Goal: Task Accomplishment & Management: Complete application form

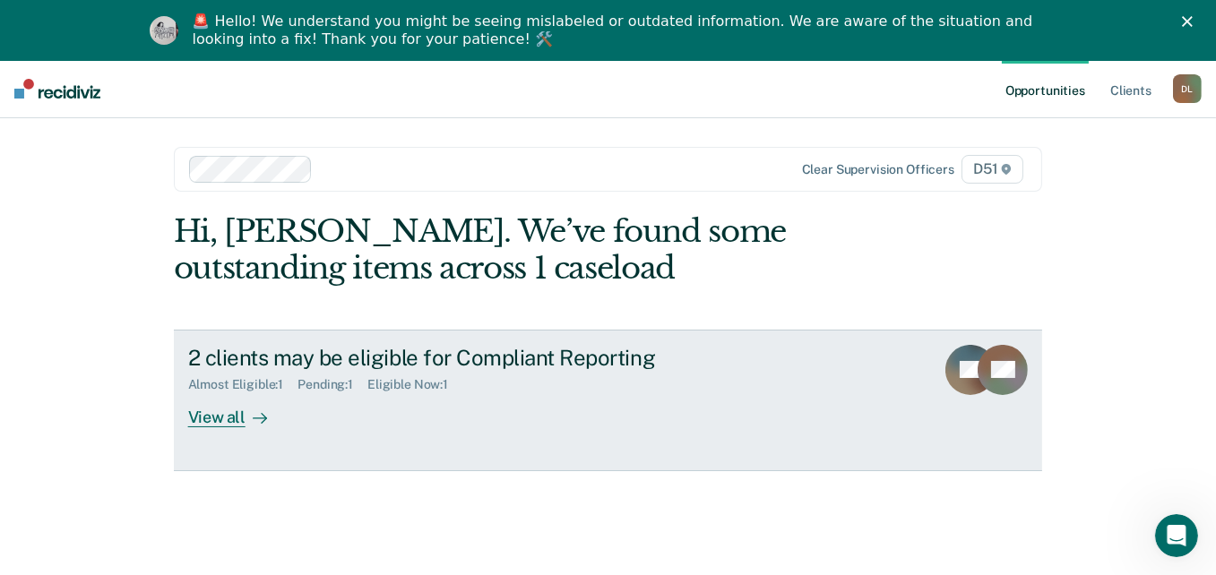
click at [272, 357] on div "2 clients may be eligible for Compliant Reporting" at bounding box center [502, 358] width 629 height 26
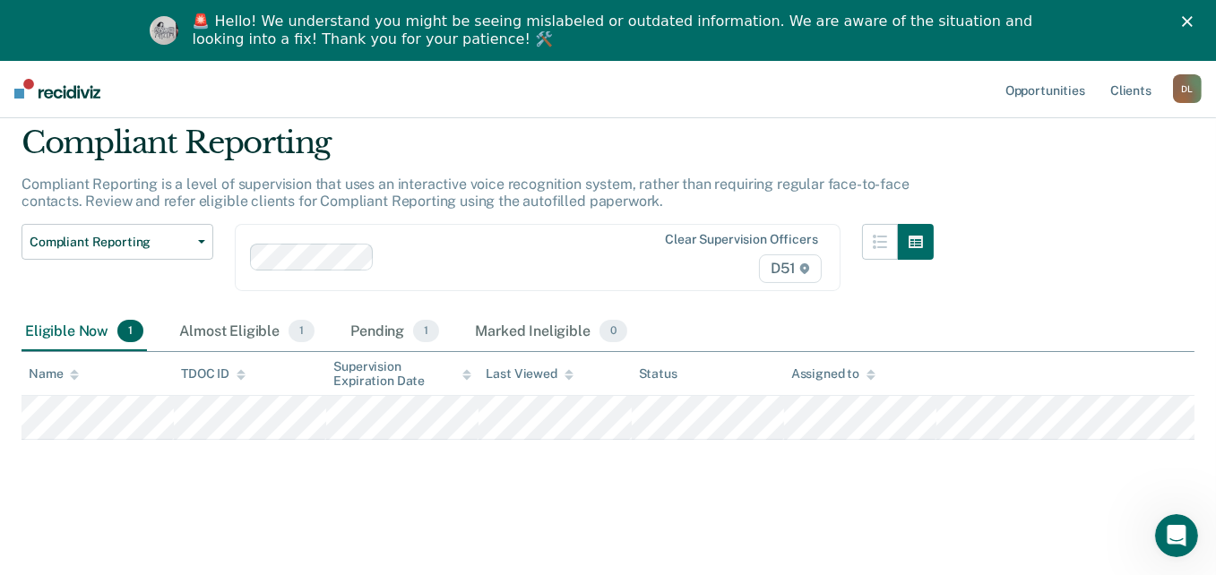
scroll to position [60, 0]
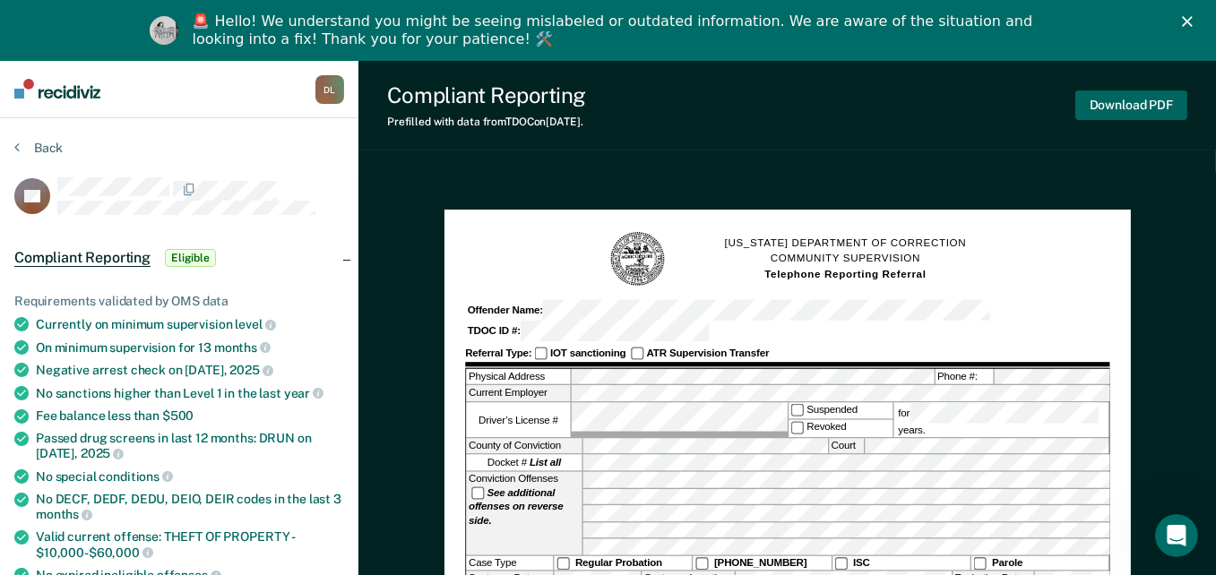
click at [1108, 101] on button "Download PDF" at bounding box center [1132, 106] width 112 height 30
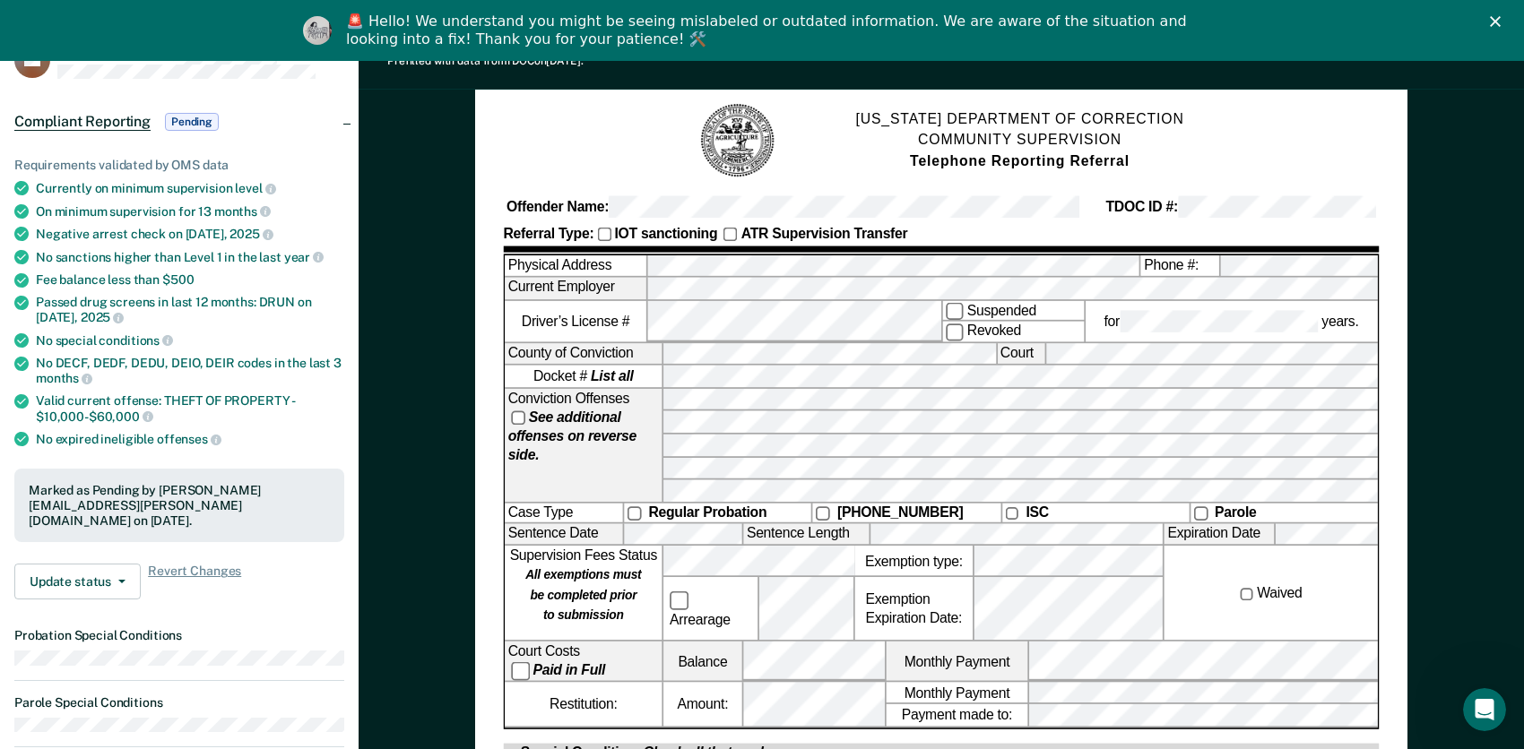
scroll to position [179, 0]
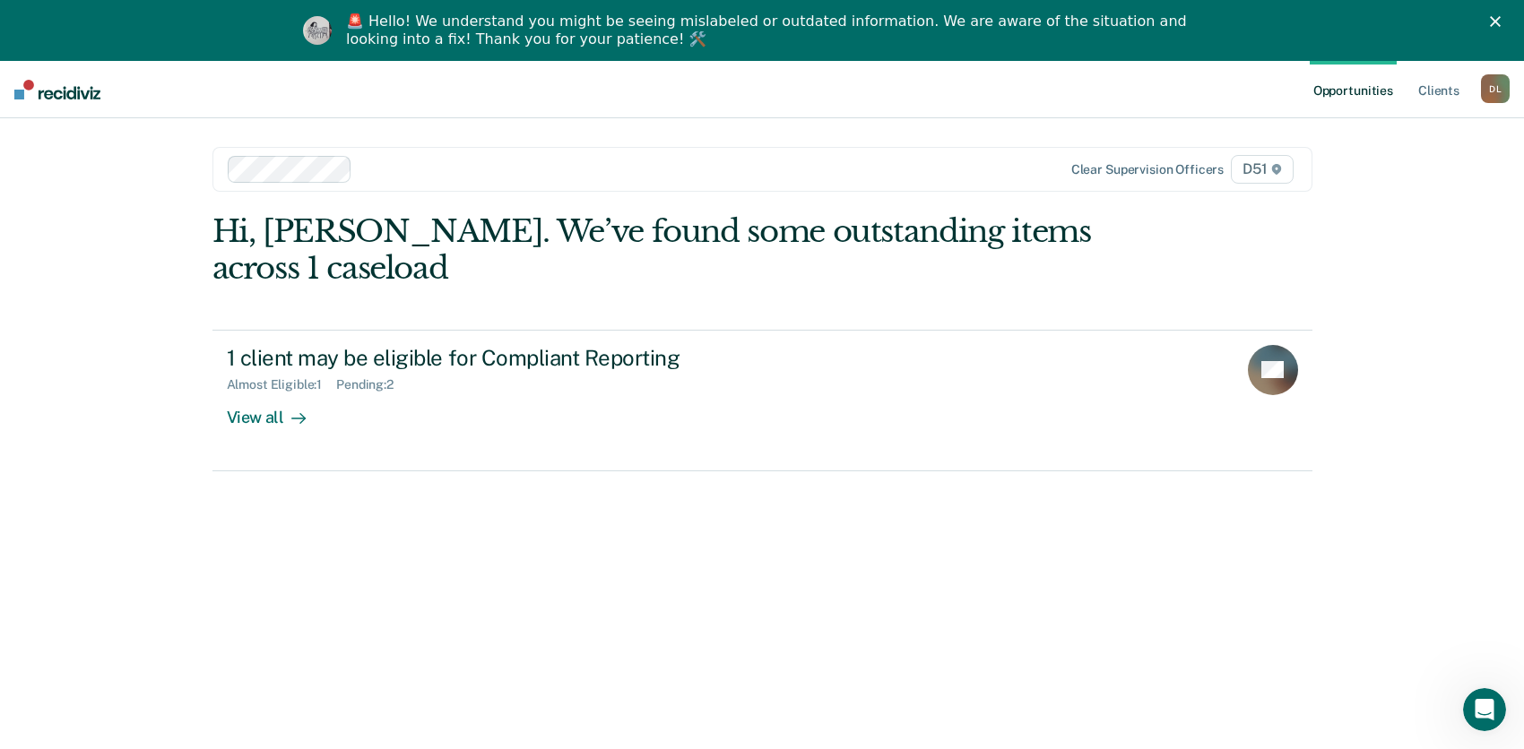
click at [1483, 87] on div "D L" at bounding box center [1495, 88] width 29 height 29
click at [1497, 86] on div "D L" at bounding box center [1495, 88] width 29 height 29
click at [1445, 84] on link "Client s" at bounding box center [1438, 89] width 48 height 57
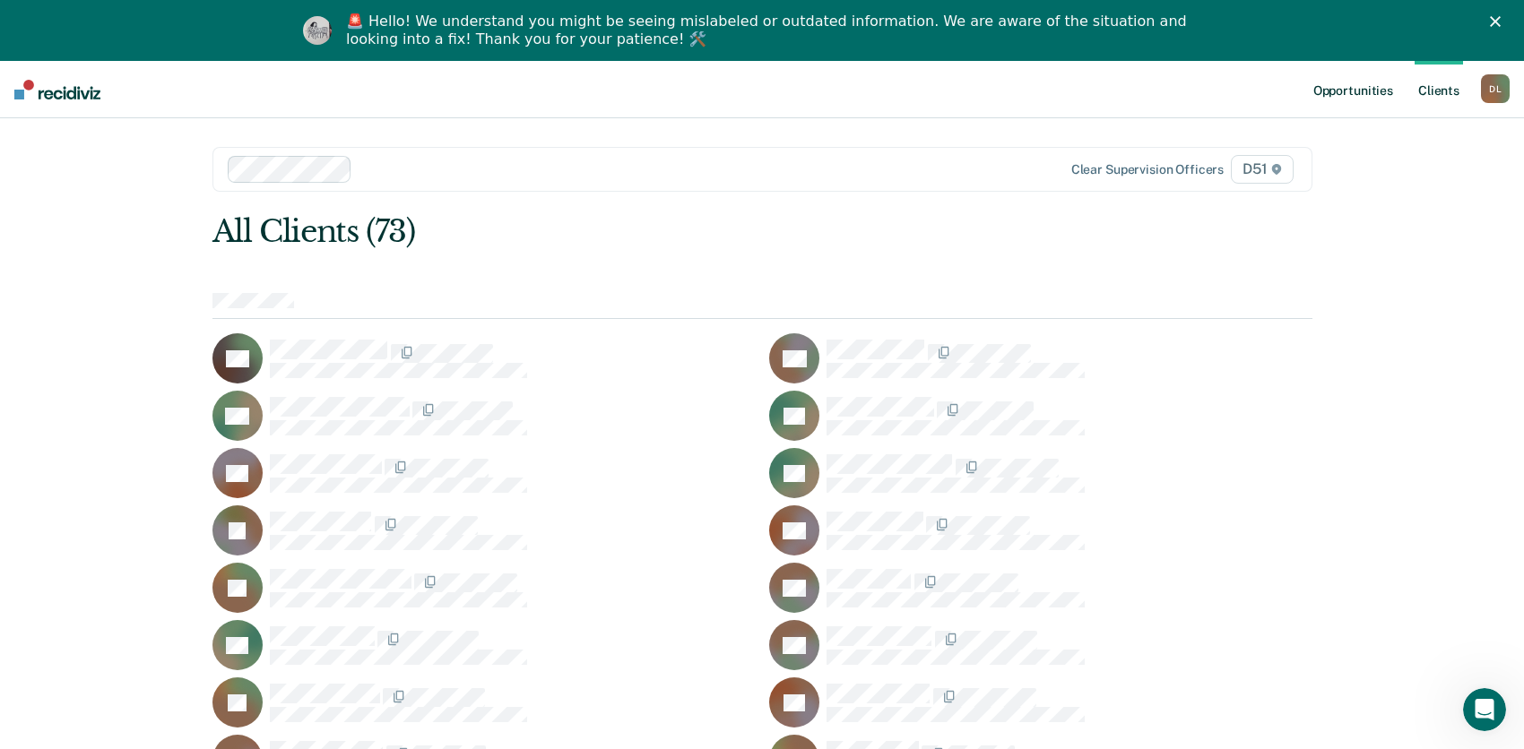
click at [1354, 82] on link "Opportunities" at bounding box center [1353, 89] width 87 height 57
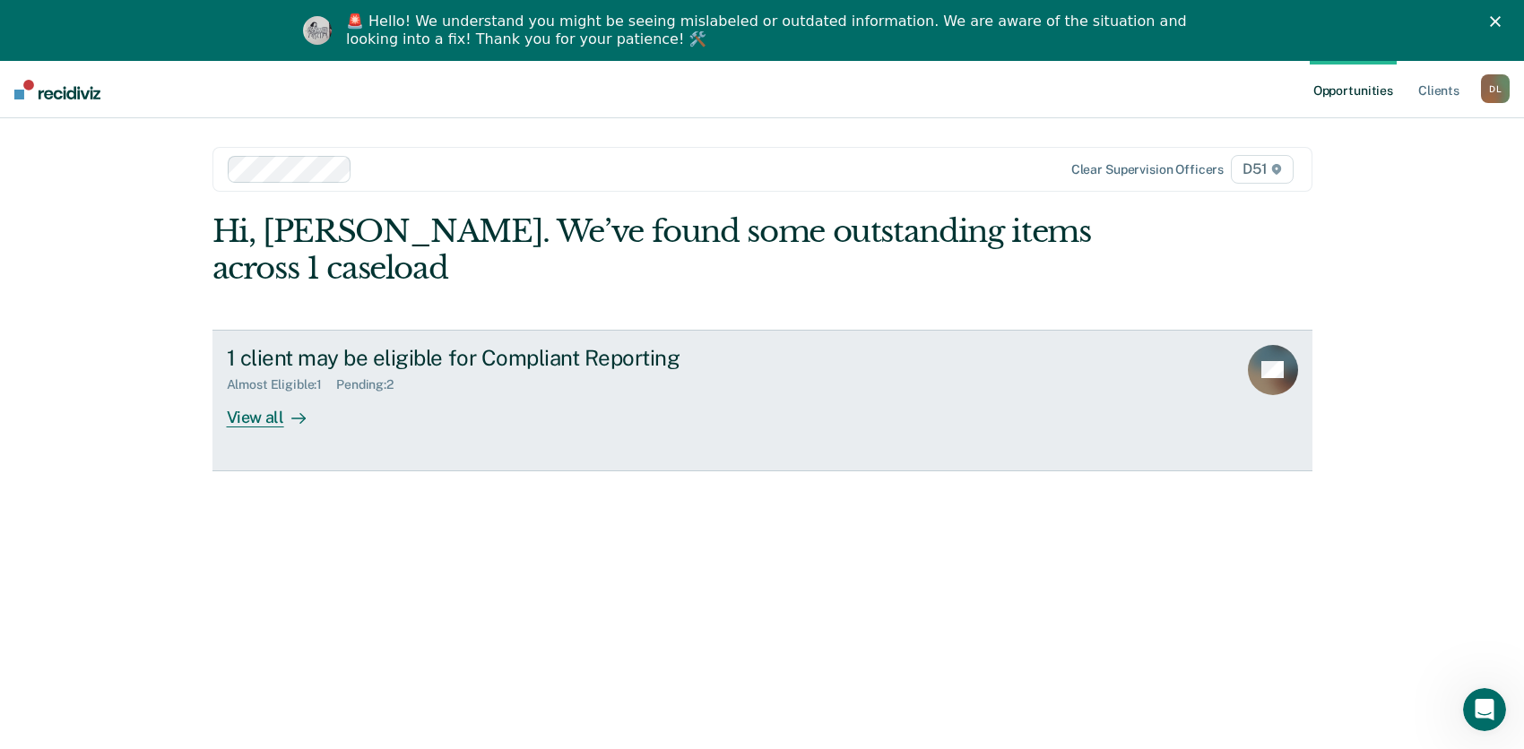
click at [276, 407] on div "View all" at bounding box center [277, 410] width 100 height 35
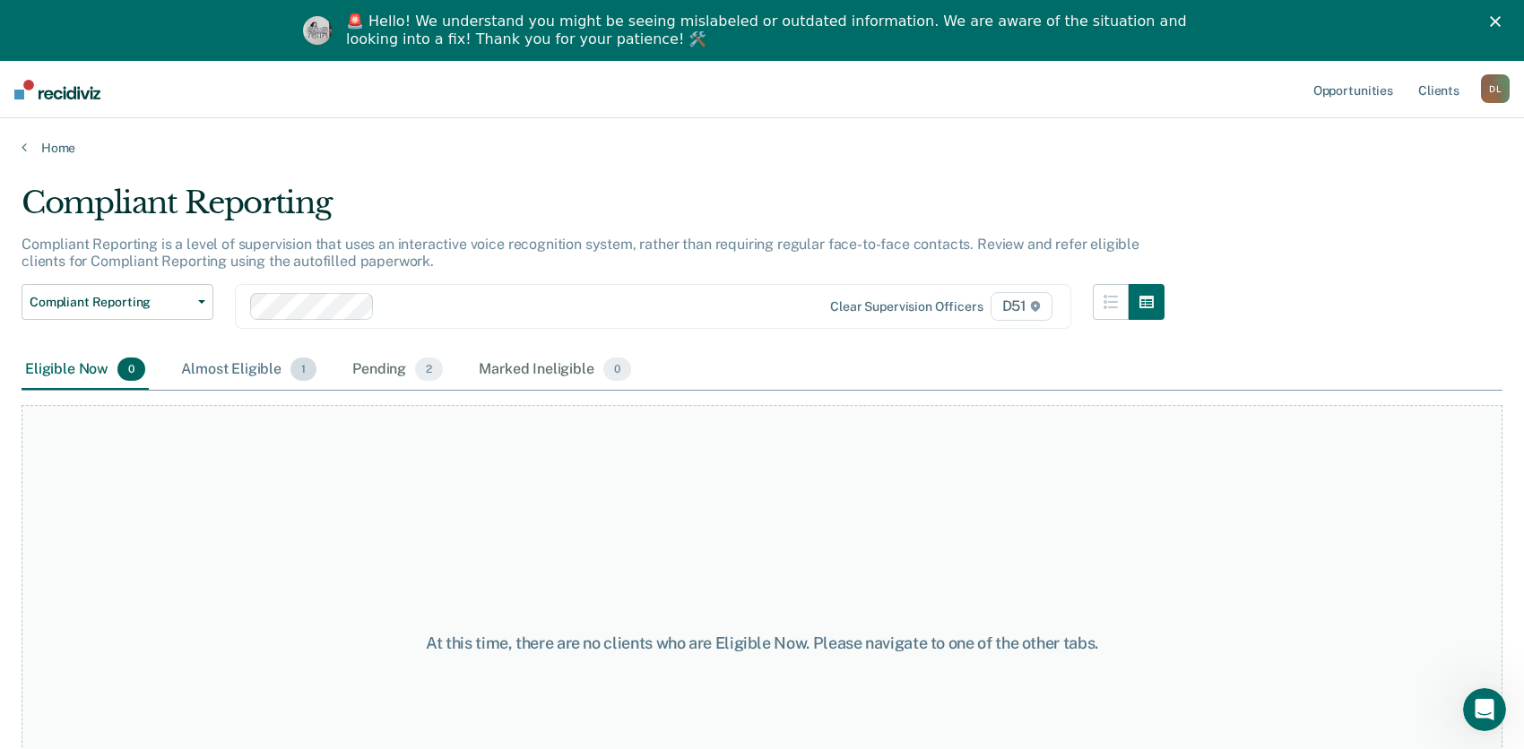
click at [264, 370] on div "Almost Eligible 1" at bounding box center [248, 369] width 143 height 39
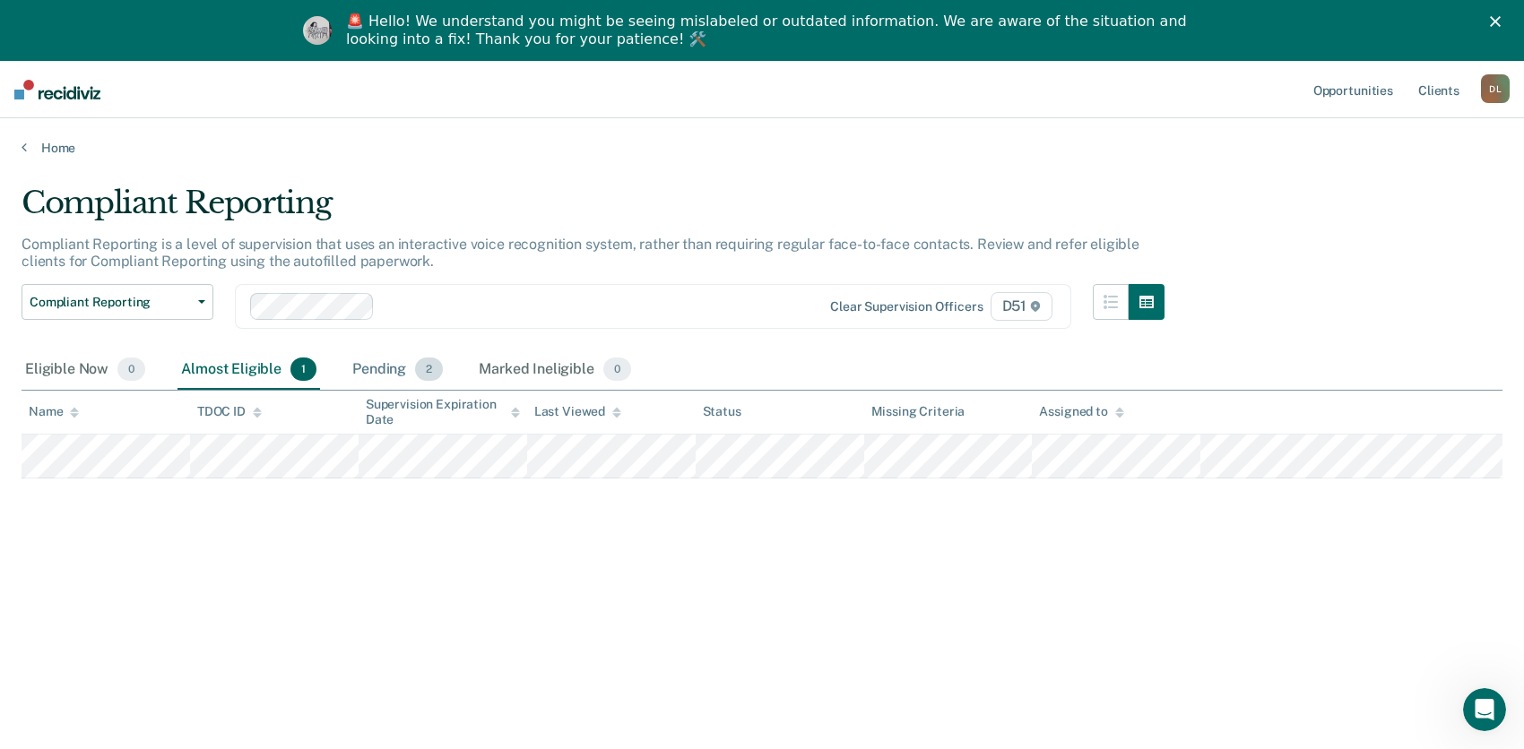
click at [372, 361] on div "Pending 2" at bounding box center [398, 369] width 98 height 39
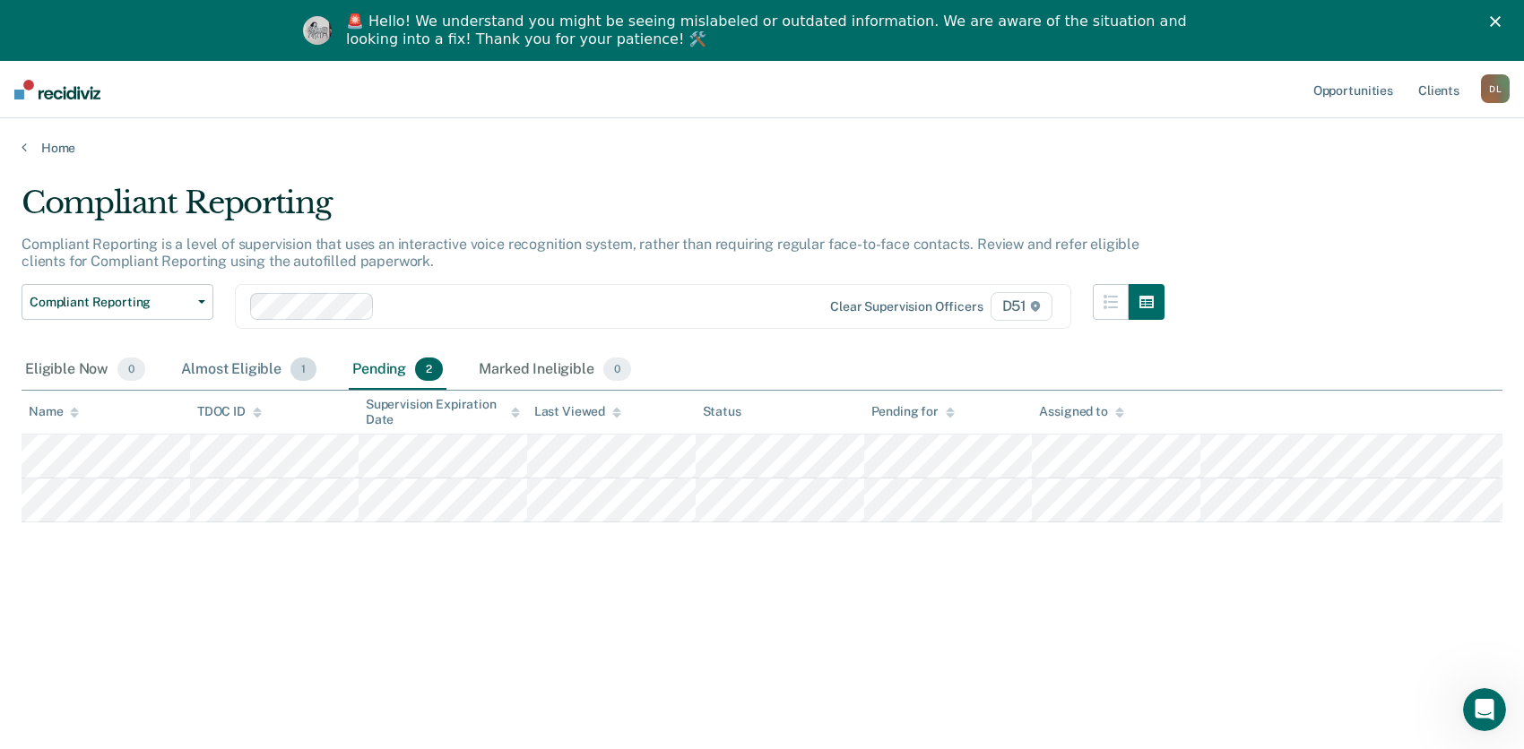
click at [220, 361] on div "Almost Eligible 1" at bounding box center [248, 369] width 143 height 39
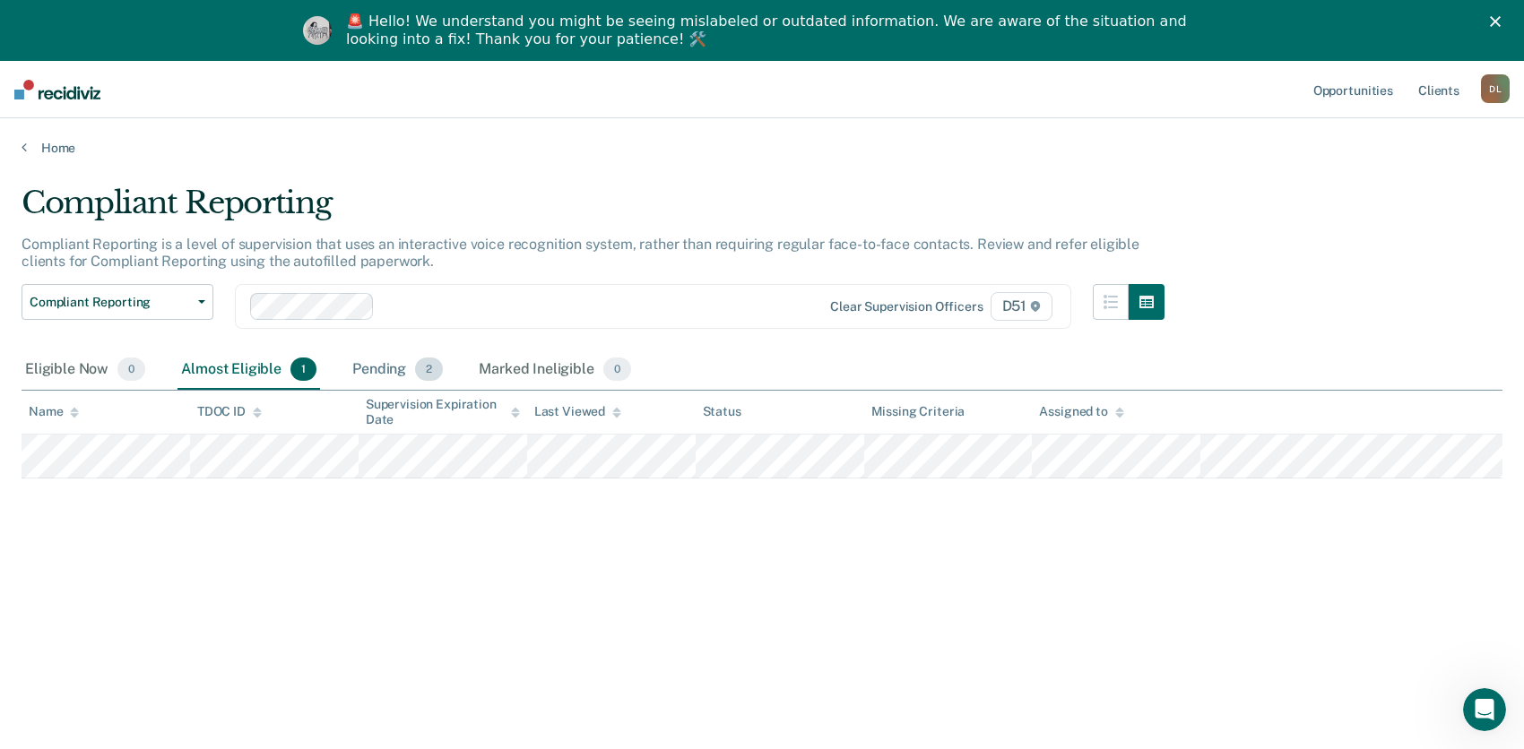
click at [381, 368] on div "Pending 2" at bounding box center [398, 369] width 98 height 39
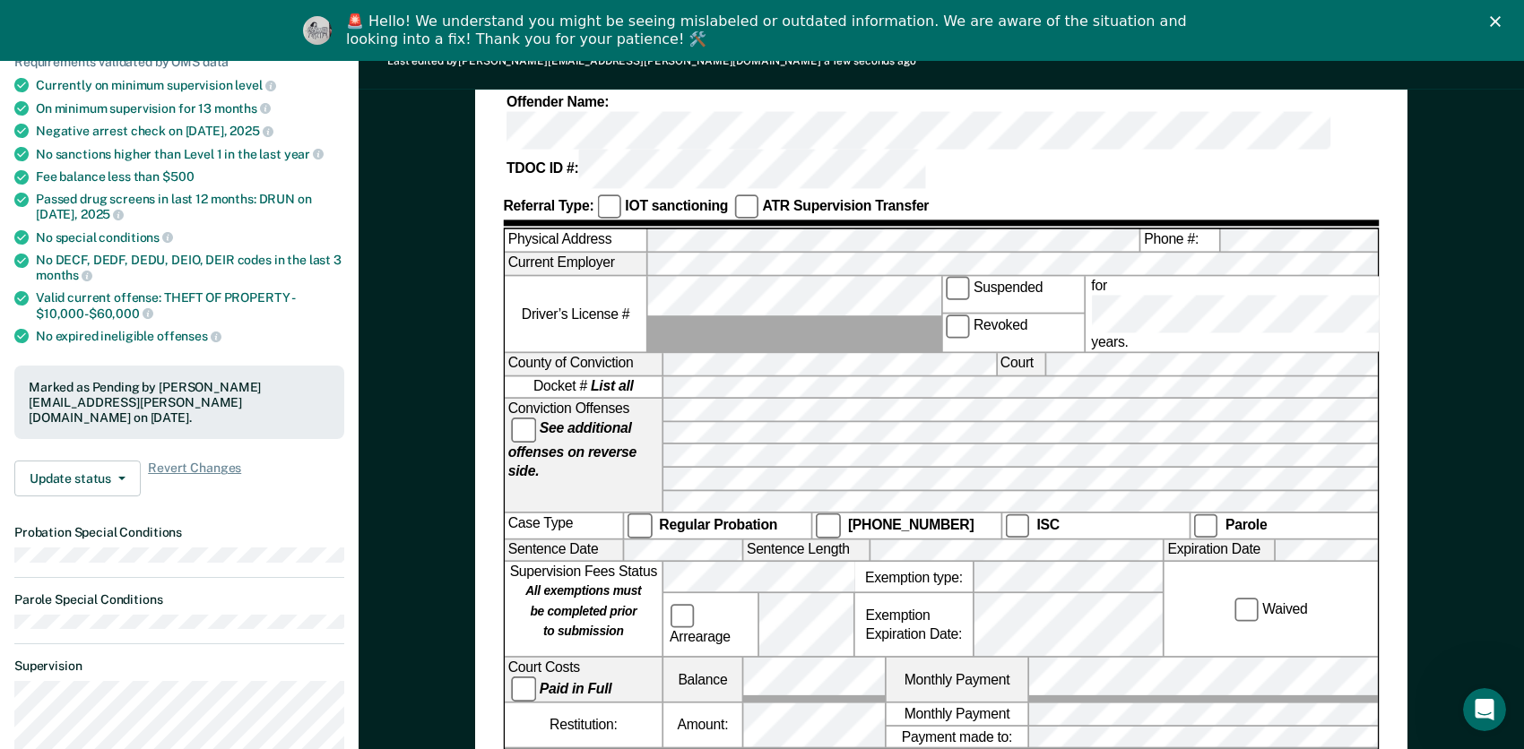
scroll to position [90, 0]
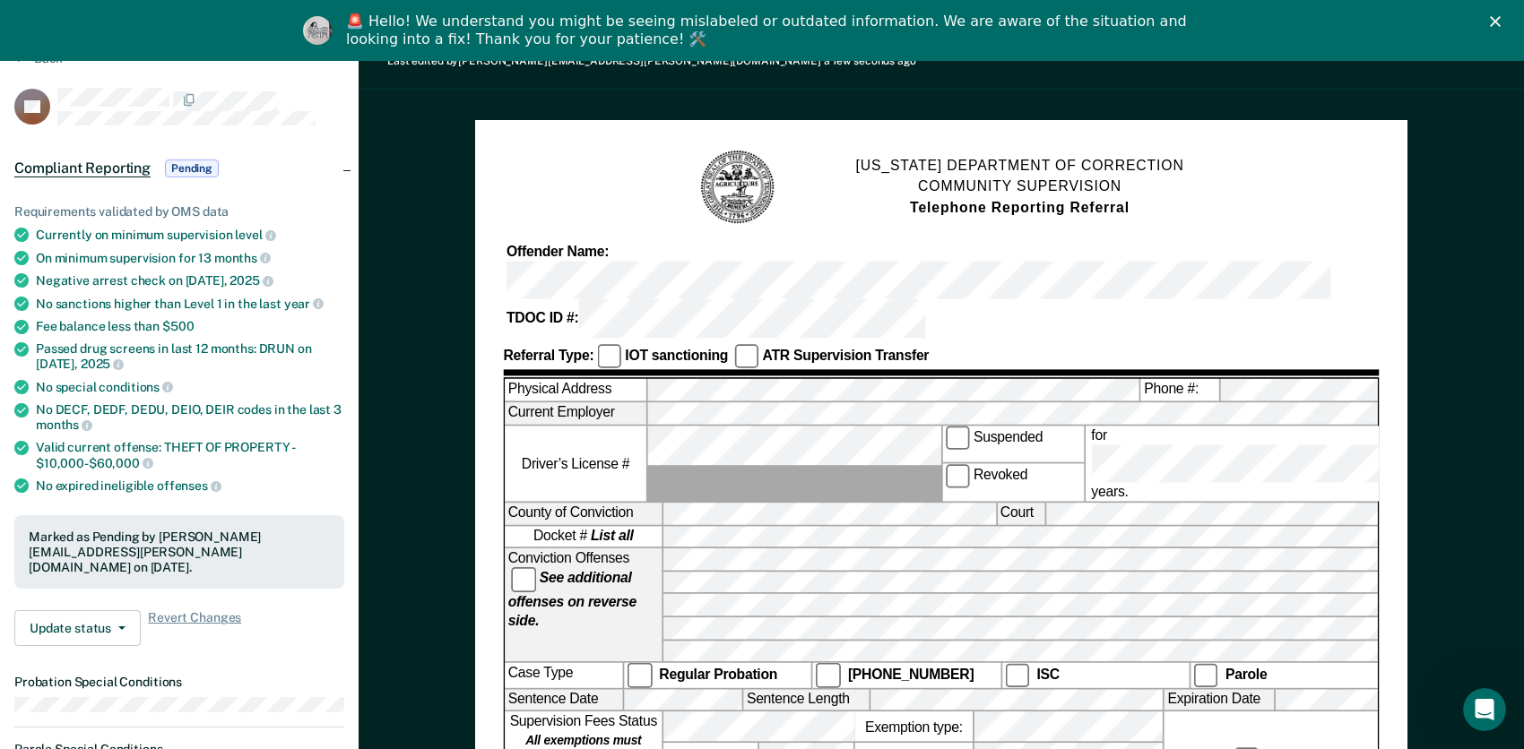
click at [551, 144] on div "[US_STATE] DEPARTMENT OF CORRECTION COMMUNITY SUPERVISION Telephone Reporting R…" at bounding box center [941, 727] width 932 height 1215
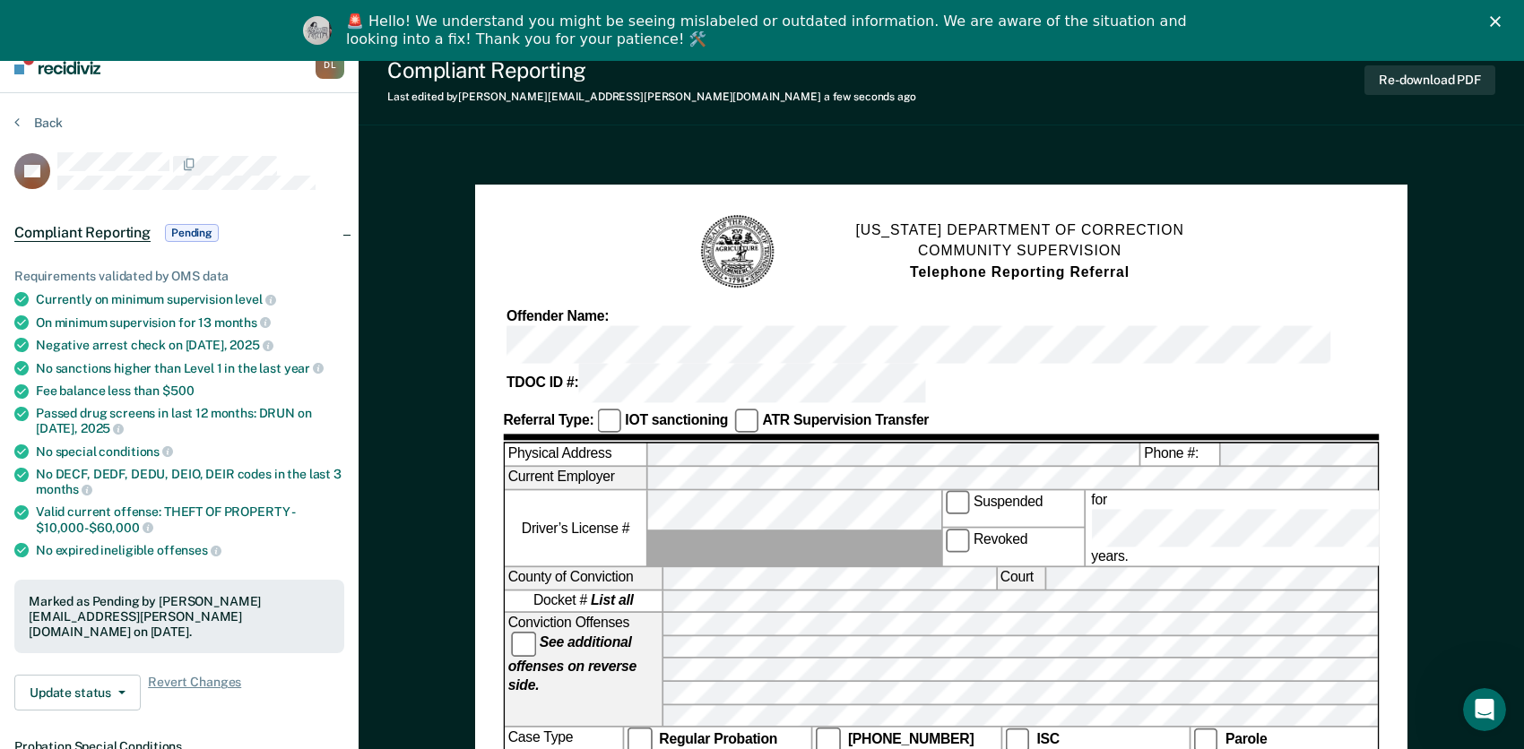
scroll to position [0, 0]
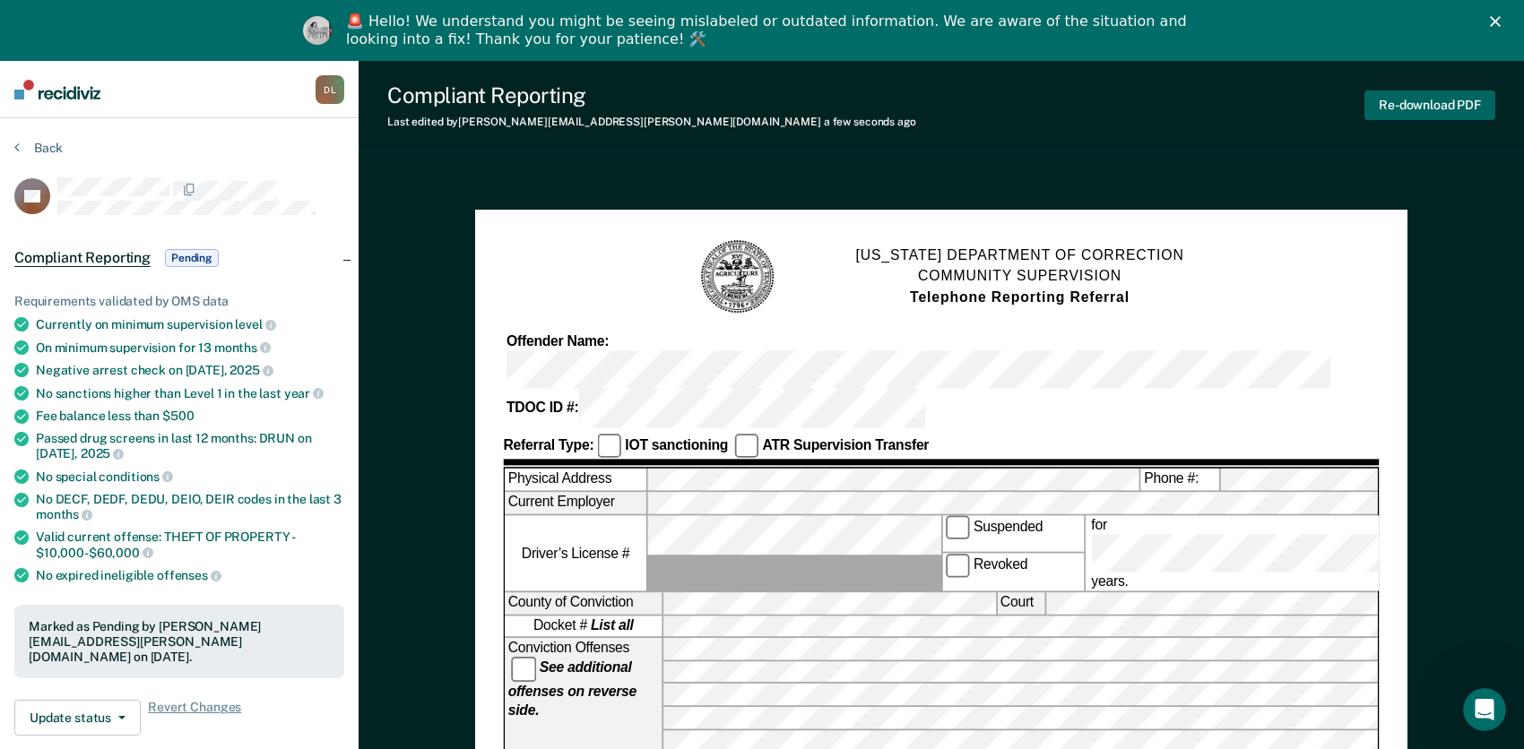
click at [1441, 105] on button "Re-download PDF" at bounding box center [1429, 106] width 131 height 30
